Goal: Understand process/instructions: Learn about a topic

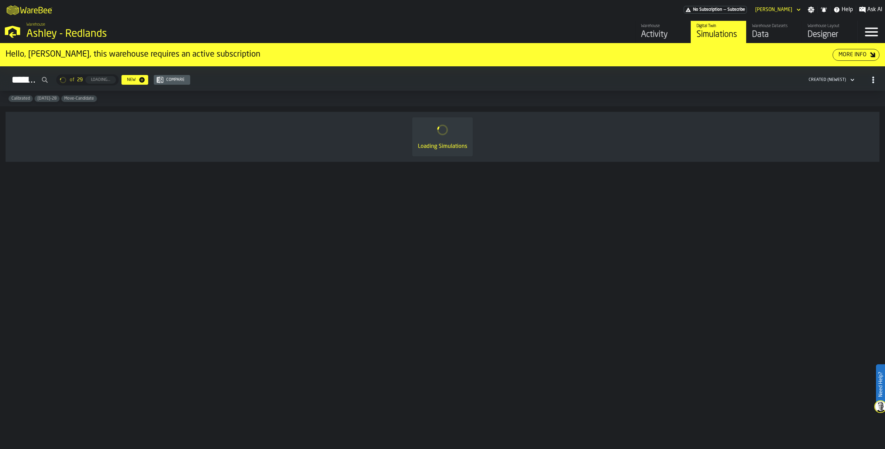
click at [486, 7] on div "M A K I N G W A R E H O U S E S M O R E EF F I C I E N T No Subscription — Subs…" at bounding box center [442, 9] width 885 height 19
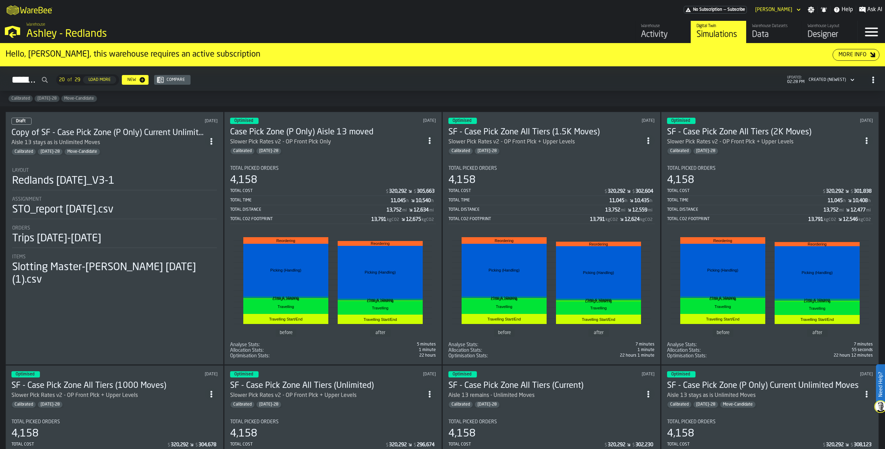
click at [359, 147] on div "Calibrated [DATE]-28" at bounding box center [327, 150] width 194 height 7
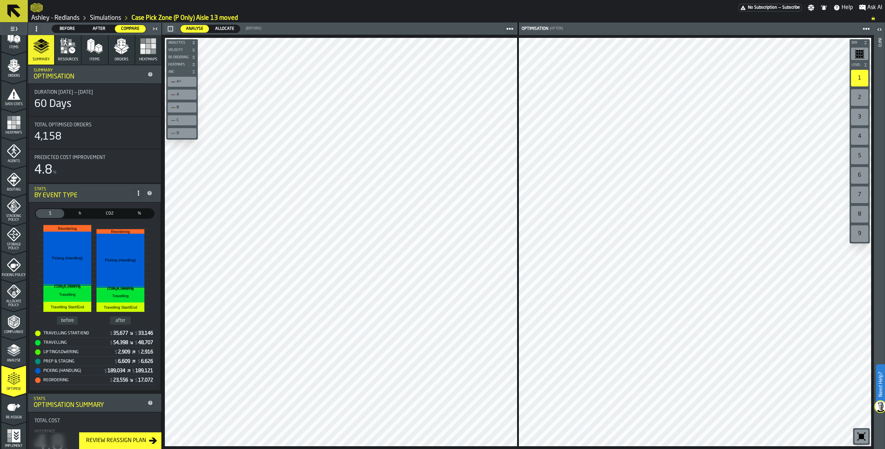
scroll to position [99, 0]
click at [63, 17] on link "Ashley - Redlands" at bounding box center [55, 18] width 48 height 8
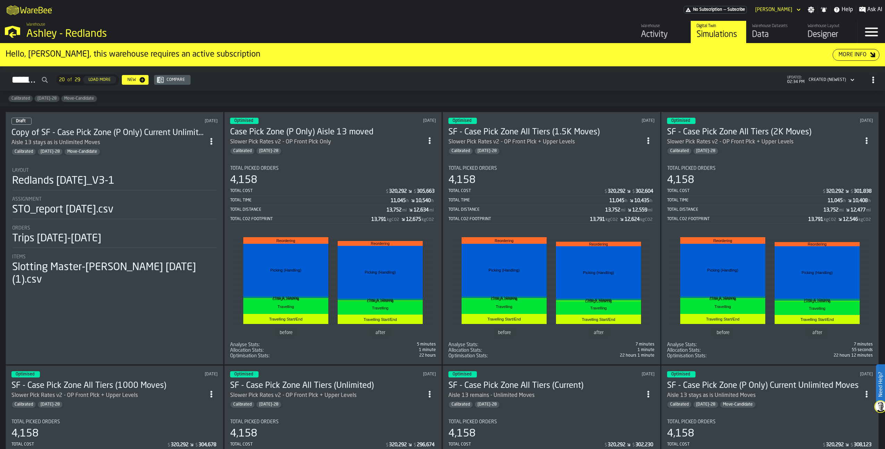
click at [339, 131] on h3 "Case Pick Zone (P Only) Aisle 13 moved" at bounding box center [327, 132] width 194 height 11
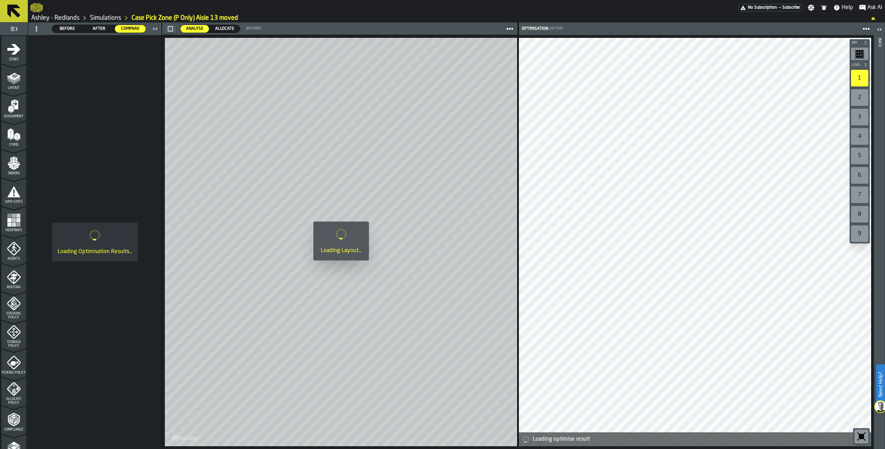
scroll to position [99, 0]
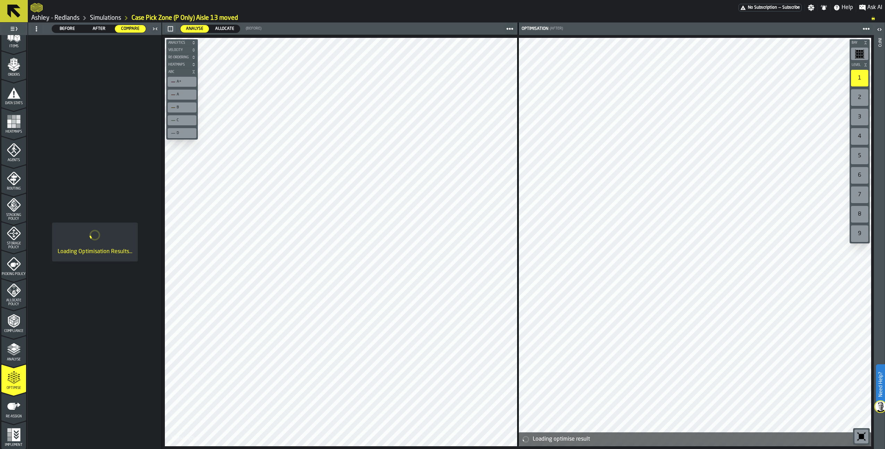
click at [15, 438] on icon "menu Implement" at bounding box center [14, 434] width 14 height 14
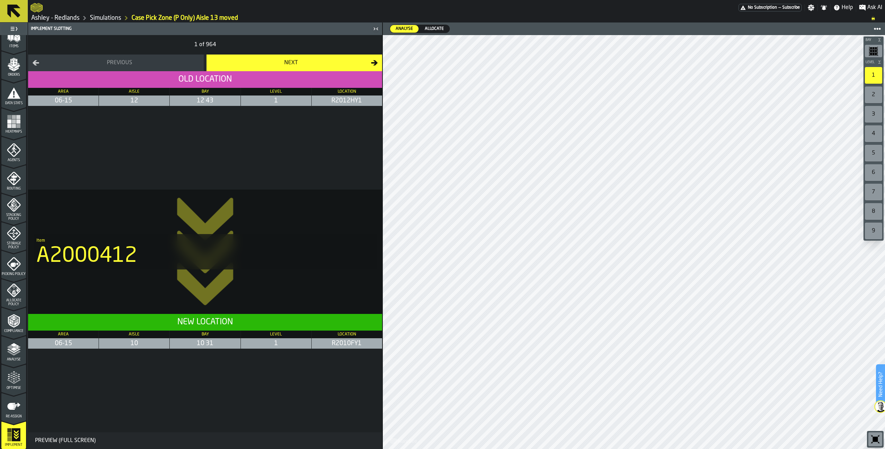
click at [10, 412] on icon "menu Re-assign" at bounding box center [14, 406] width 14 height 14
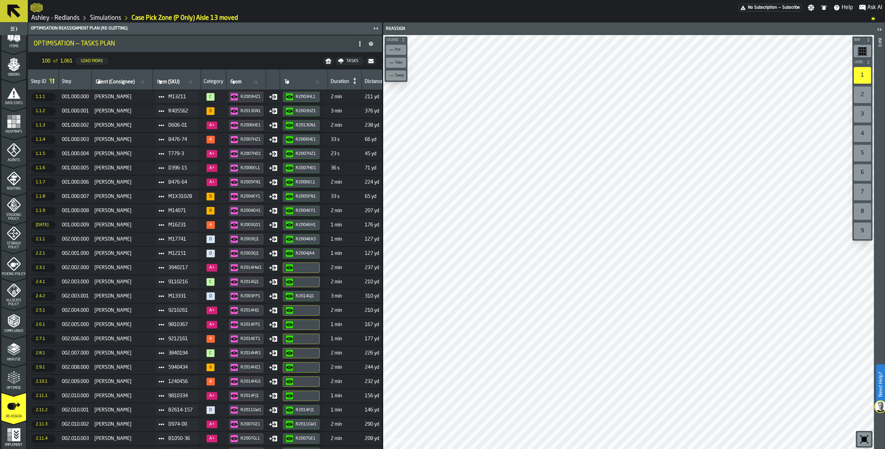
click at [350, 58] on div "Tasks" at bounding box center [349, 61] width 23 height 6
click at [361, 42] on icon at bounding box center [360, 44] width 6 height 6
click at [330, 57] on div "Show Tasks Plan" at bounding box center [332, 57] width 58 height 8
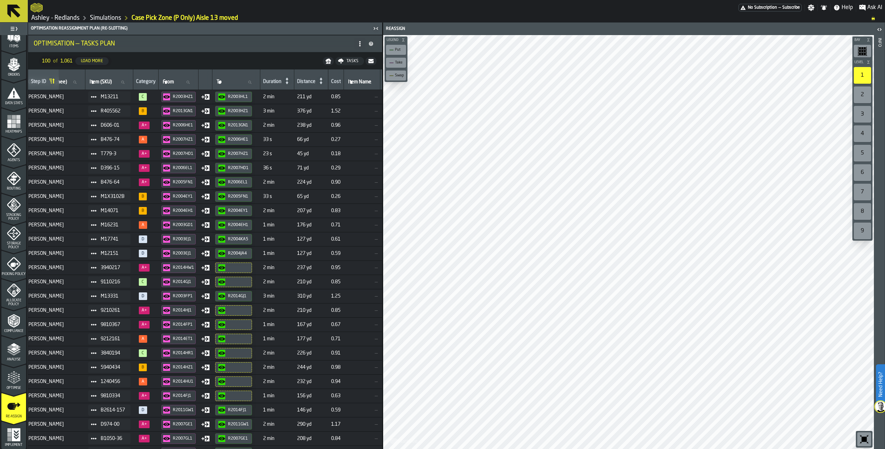
scroll to position [0, 0]
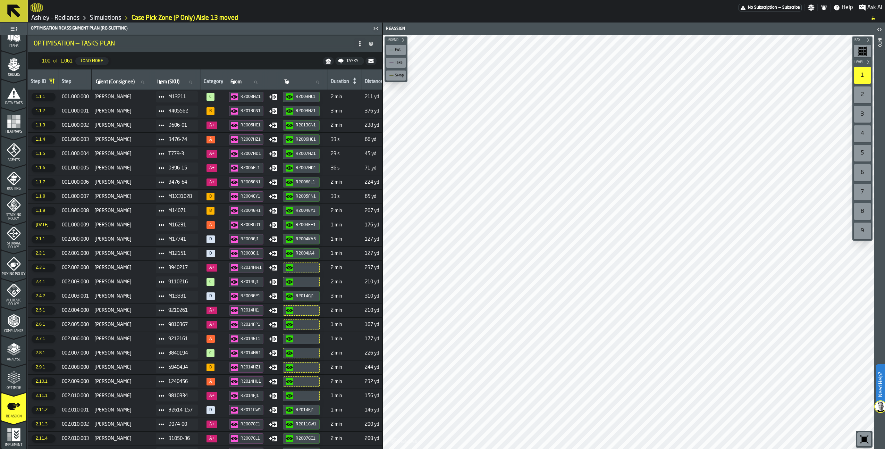
click at [362, 45] on icon at bounding box center [360, 44] width 6 height 6
click at [348, 71] on div "Show Assignment Changes" at bounding box center [332, 78] width 58 height 17
